Goal: Task Accomplishment & Management: Use online tool/utility

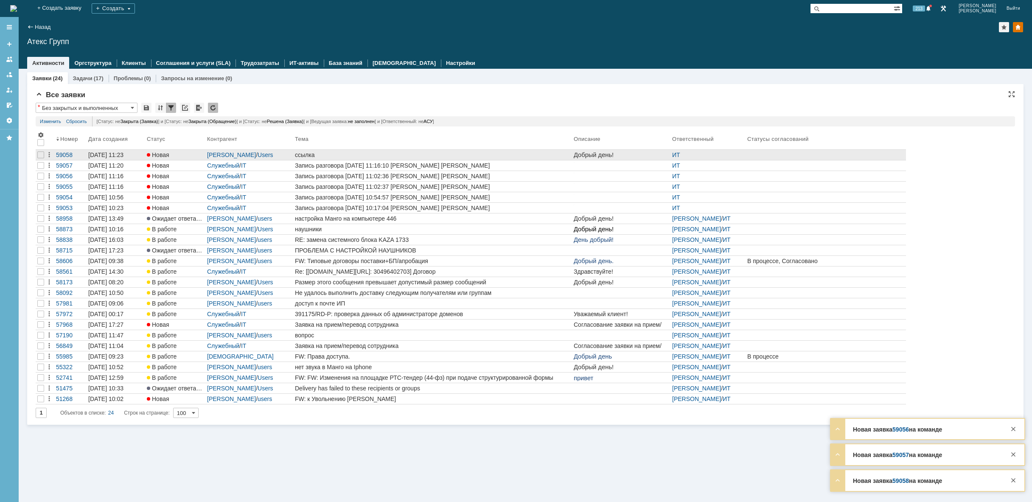
click at [367, 153] on div "ссылка" at bounding box center [432, 155] width 275 height 7
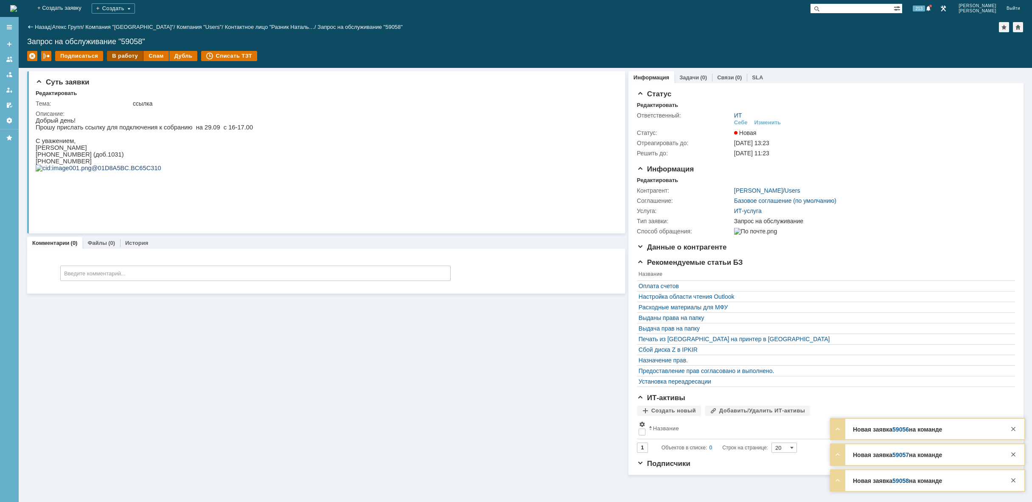
click at [128, 58] on div "В работу" at bounding box center [125, 56] width 36 height 10
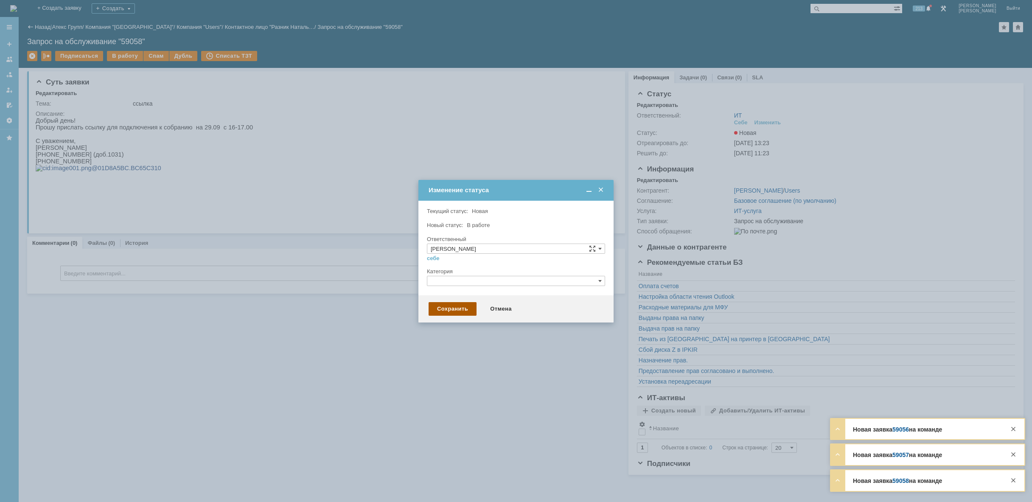
click at [459, 313] on div "Сохранить" at bounding box center [453, 309] width 48 height 14
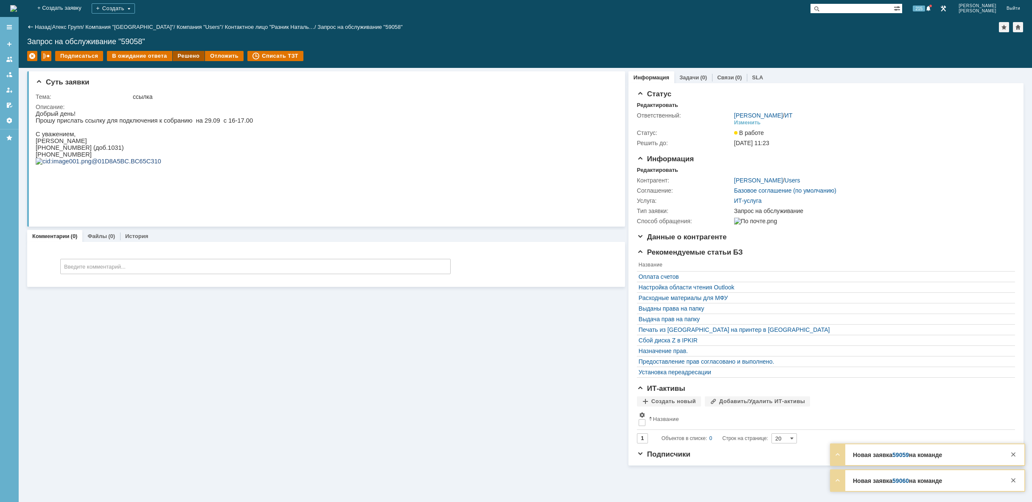
click at [188, 56] on div "Решено" at bounding box center [189, 56] width 32 height 10
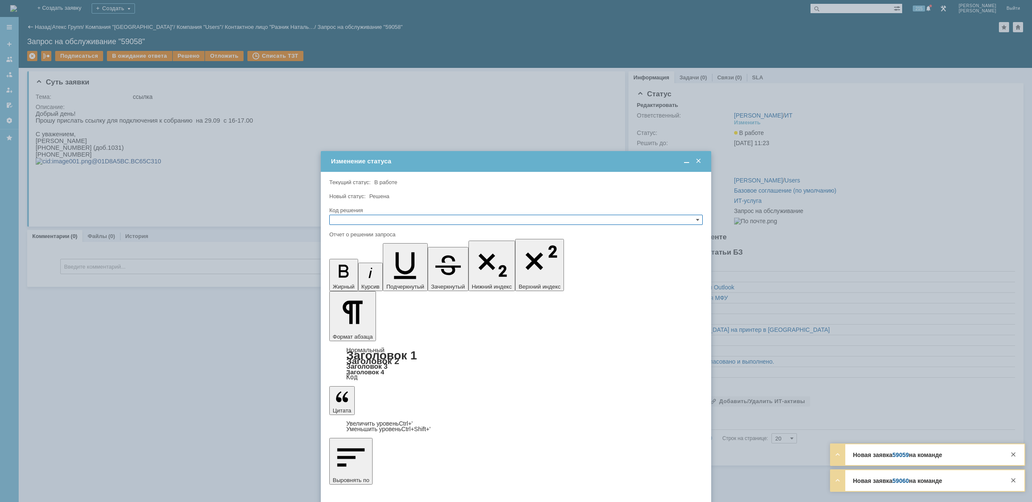
click at [382, 220] on input "text" at bounding box center [515, 220] width 373 height 10
click at [365, 264] on span "Решено" at bounding box center [516, 260] width 366 height 7
type input "Решено"
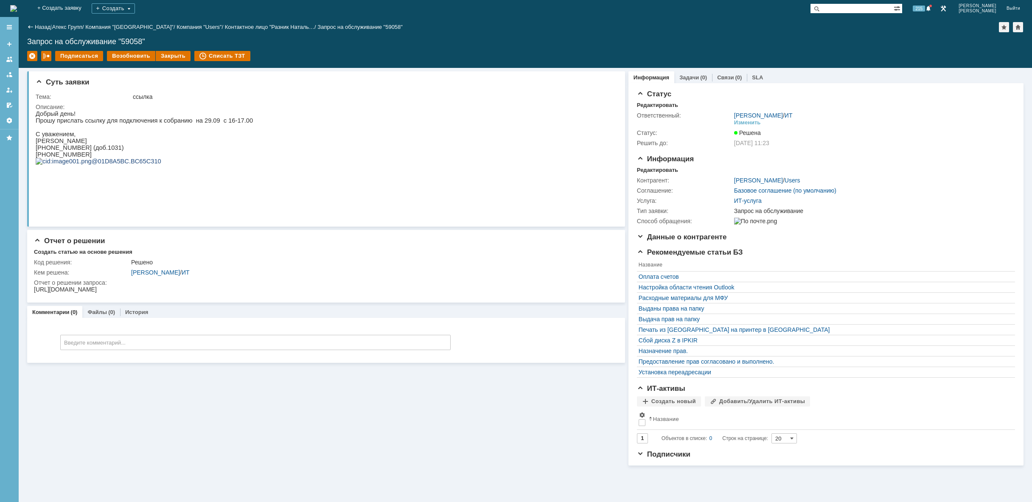
click at [17, 2] on div "На домашнюю" at bounding box center [13, 8] width 7 height 17
click at [17, 8] on img at bounding box center [13, 8] width 7 height 7
